Goal: Task Accomplishment & Management: Manage account settings

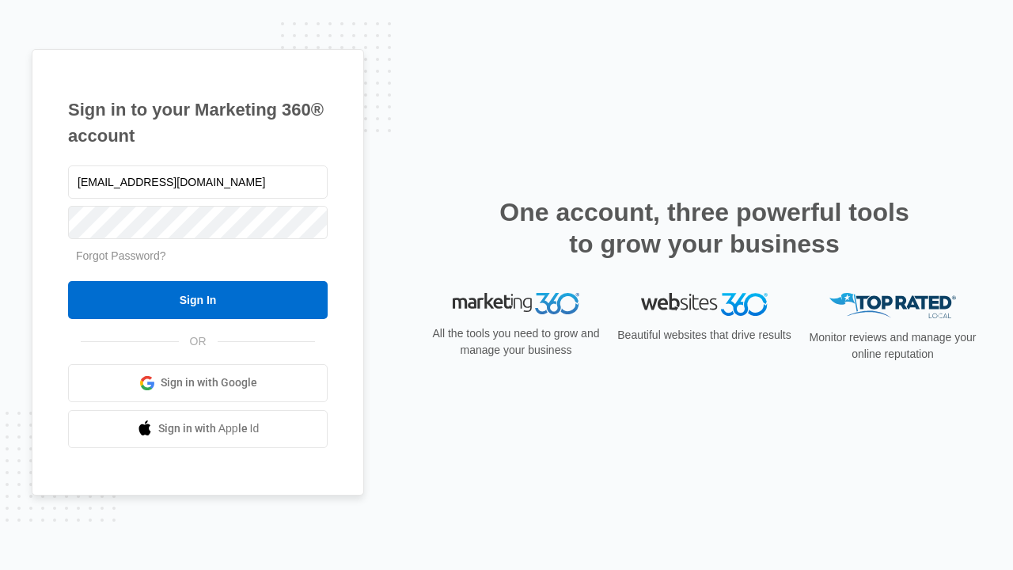
type input "[EMAIL_ADDRESS][DOMAIN_NAME]"
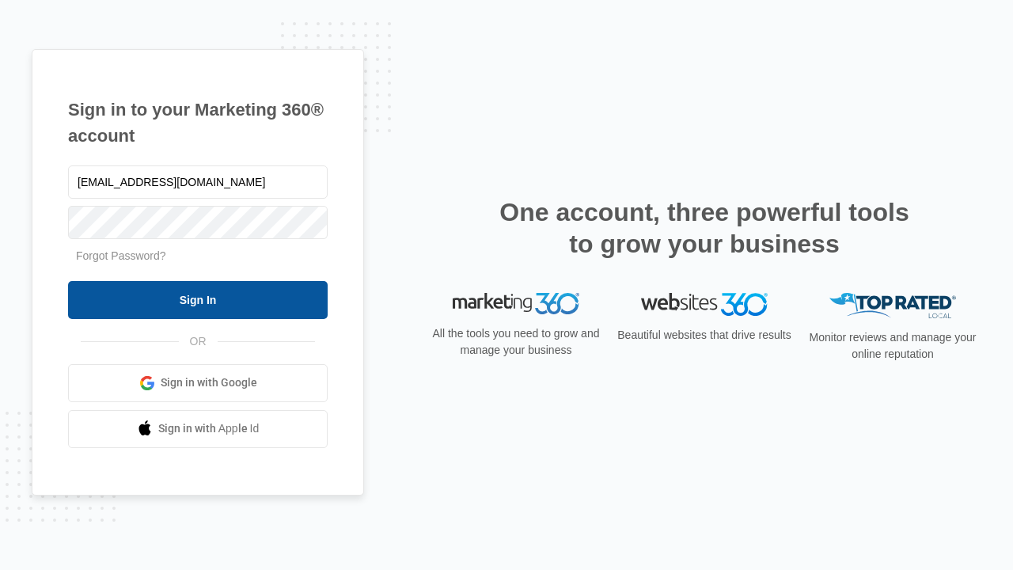
click at [198, 299] on input "Sign In" at bounding box center [198, 300] width 260 height 38
